Goal: Task Accomplishment & Management: Manage account settings

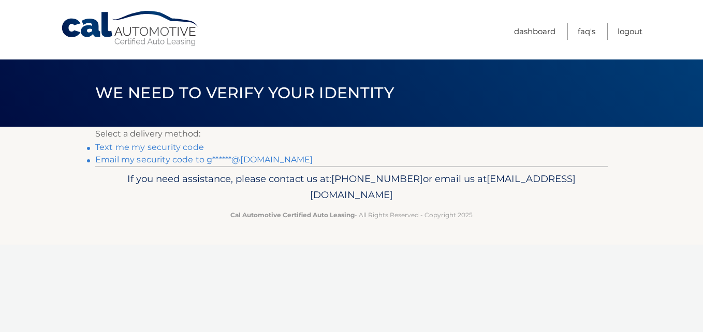
click at [139, 147] on link "Text me my security code" at bounding box center [149, 147] width 109 height 10
click at [167, 159] on link "Email my security code to g******@[DOMAIN_NAME]" at bounding box center [204, 160] width 218 height 10
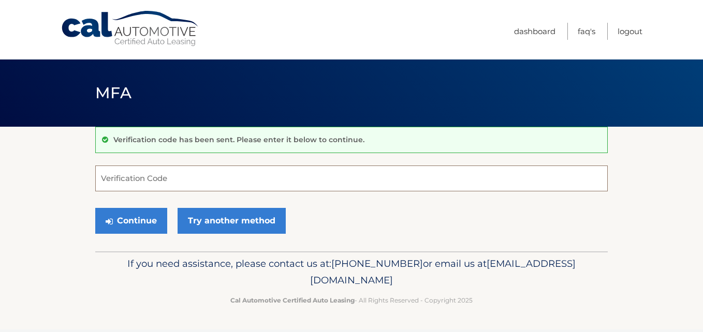
click at [160, 185] on input "Verification Code" at bounding box center [351, 179] width 512 height 26
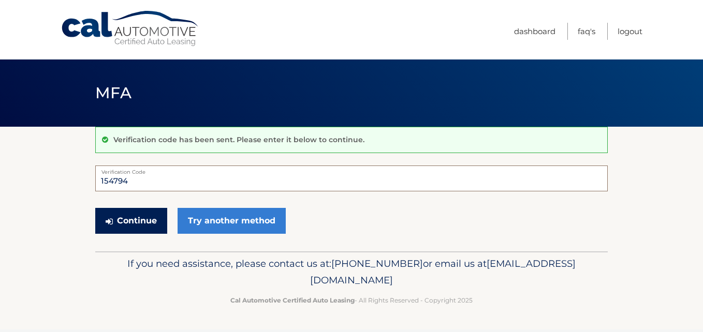
type input "154794"
click at [136, 216] on button "Continue" at bounding box center [131, 221] width 72 height 26
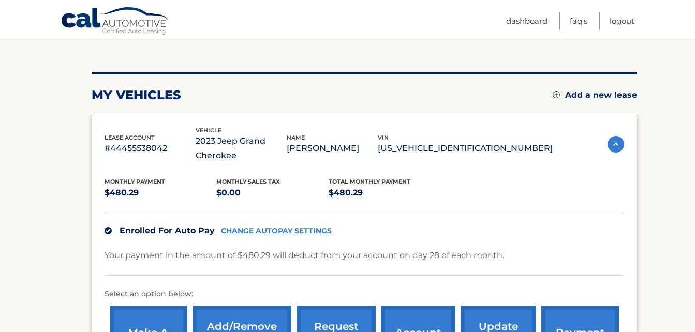
scroll to position [103, 0]
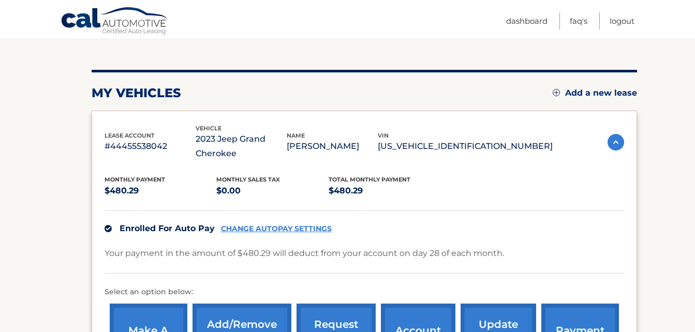
click at [258, 227] on link "CHANGE AUTOPAY SETTINGS" at bounding box center [276, 229] width 111 height 9
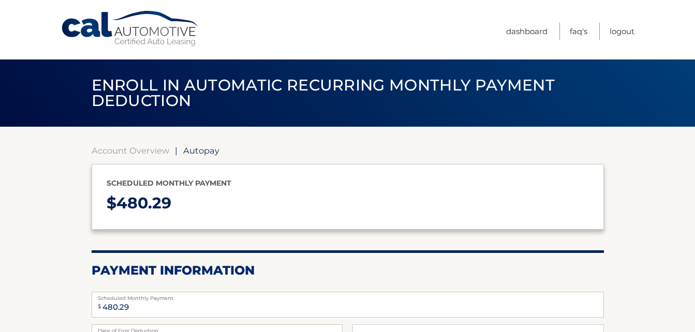
select select "NzMzNzQ1MmMtMDcxZi00Nzc3LTk2ZDYtYTgzYmZmM2Q5MDE3"
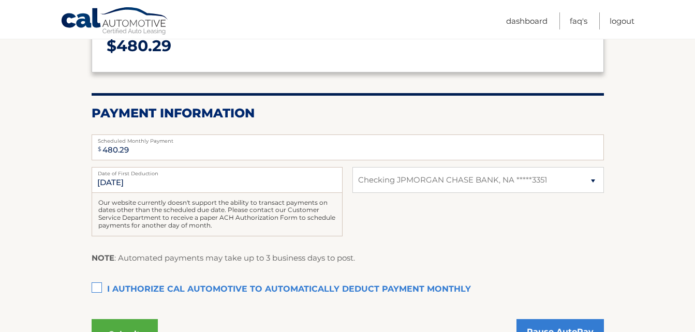
scroll to position [155, 0]
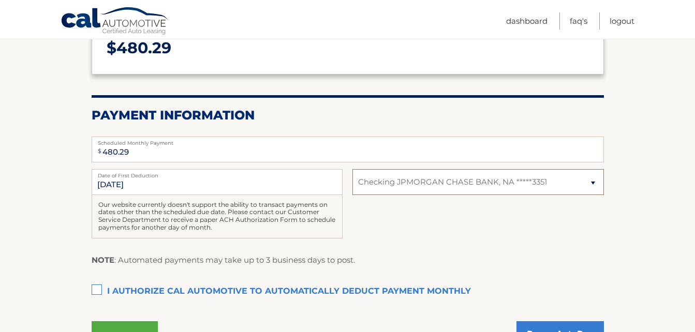
click at [586, 183] on select "Select Bank Account Checking JPMORGAN CHASE BANK, NA *****3351" at bounding box center [477, 182] width 251 height 26
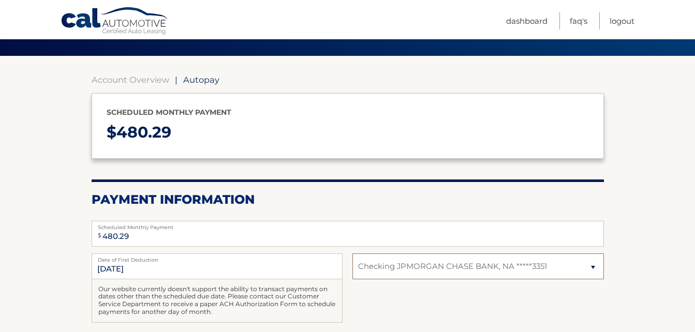
scroll to position [0, 0]
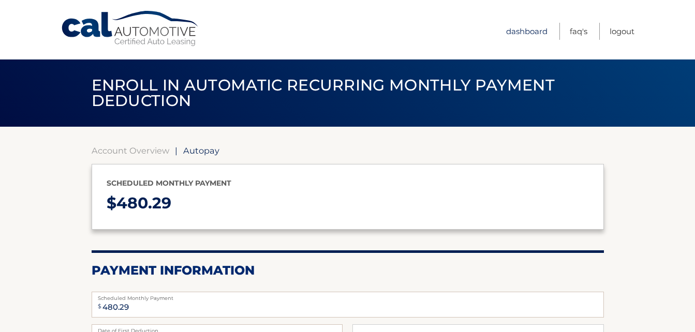
click at [526, 31] on link "Dashboard" at bounding box center [526, 31] width 41 height 17
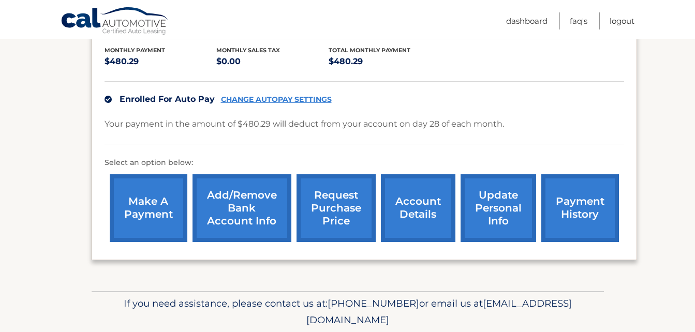
scroll to position [259, 0]
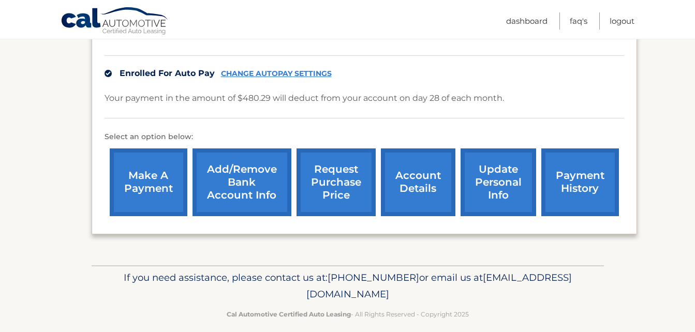
click at [237, 187] on link "Add/Remove bank account info" at bounding box center [241, 182] width 99 height 68
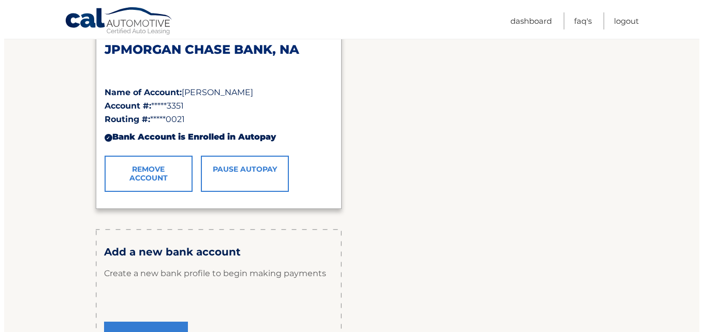
scroll to position [207, 0]
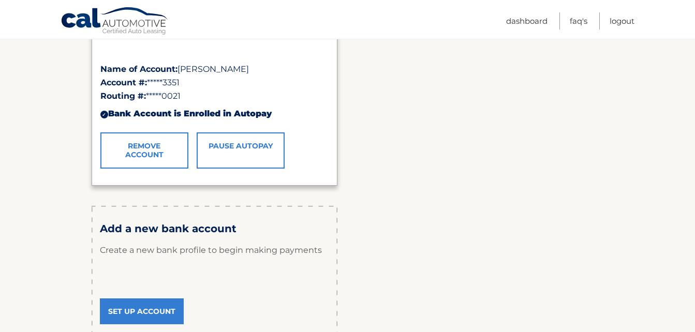
click at [153, 151] on link "Remove Account" at bounding box center [144, 150] width 88 height 36
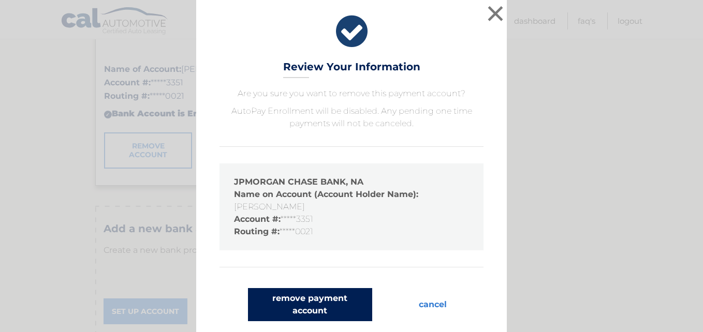
click at [291, 308] on button "remove payment account" at bounding box center [310, 304] width 124 height 33
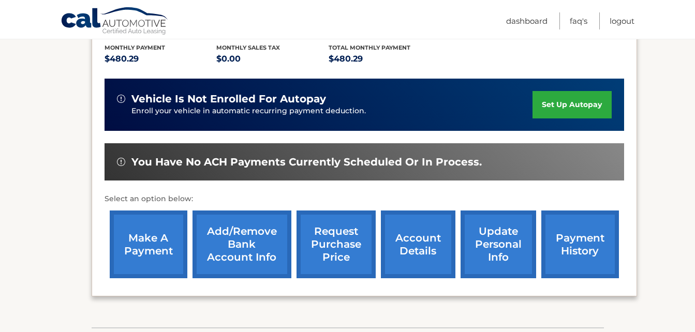
scroll to position [259, 0]
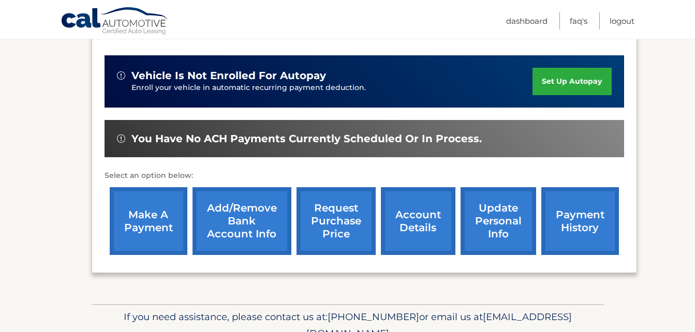
click at [408, 213] on link "account details" at bounding box center [418, 221] width 75 height 68
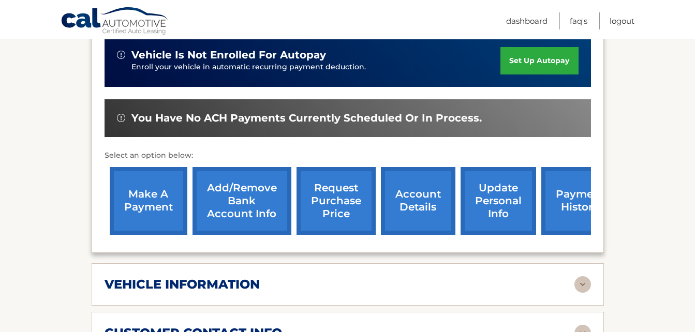
scroll to position [310, 0]
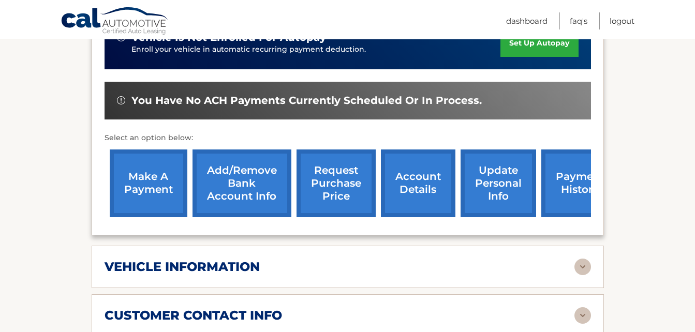
click at [144, 189] on link "make a payment" at bounding box center [149, 184] width 78 height 68
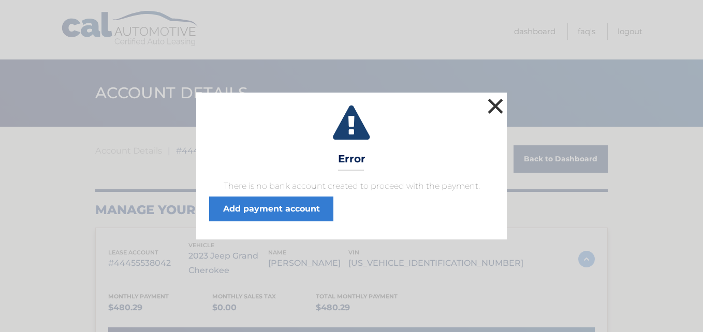
click at [498, 110] on button "×" at bounding box center [495, 106] width 21 height 21
